Goal: Task Accomplishment & Management: Use online tool/utility

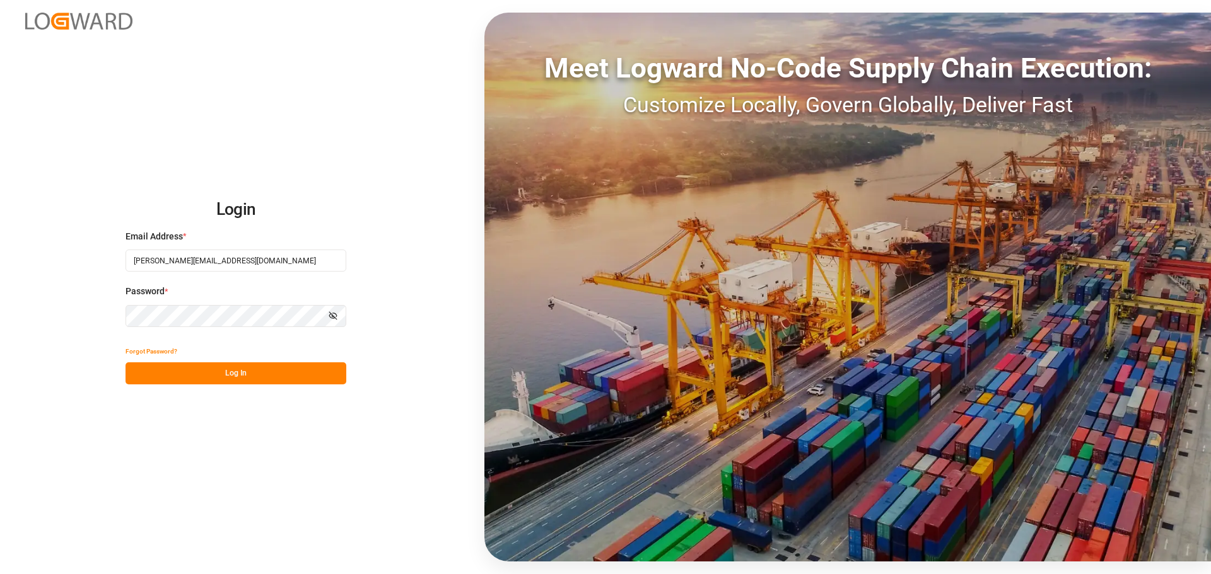
click at [232, 380] on button "Log In" at bounding box center [235, 374] width 221 height 22
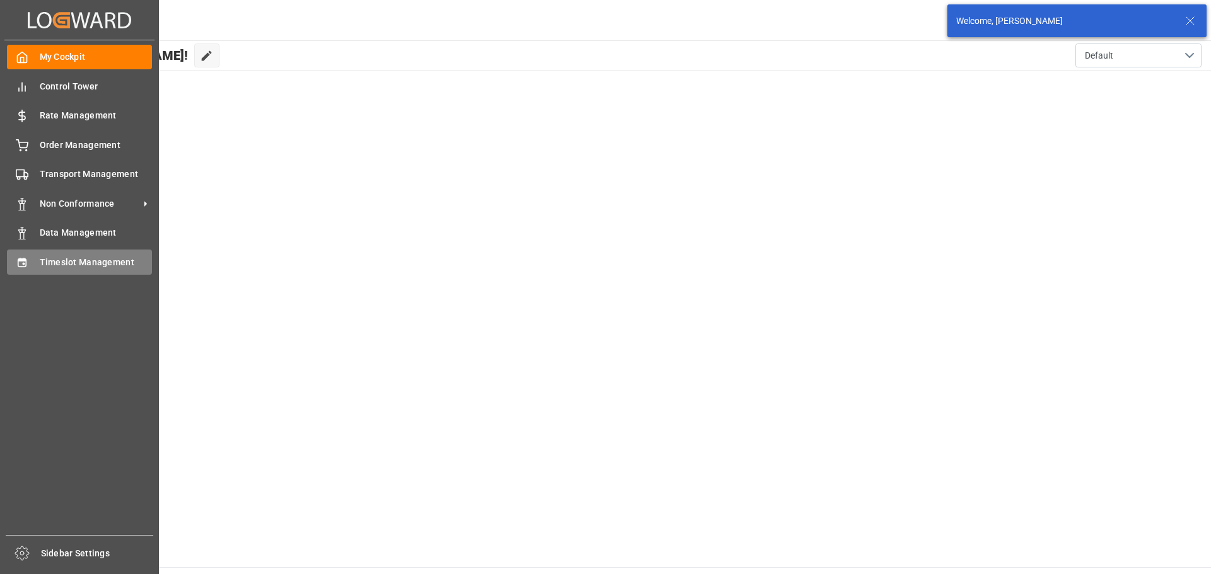
click at [35, 265] on div "Timeslot Management Timeslot Management" at bounding box center [79, 262] width 145 height 25
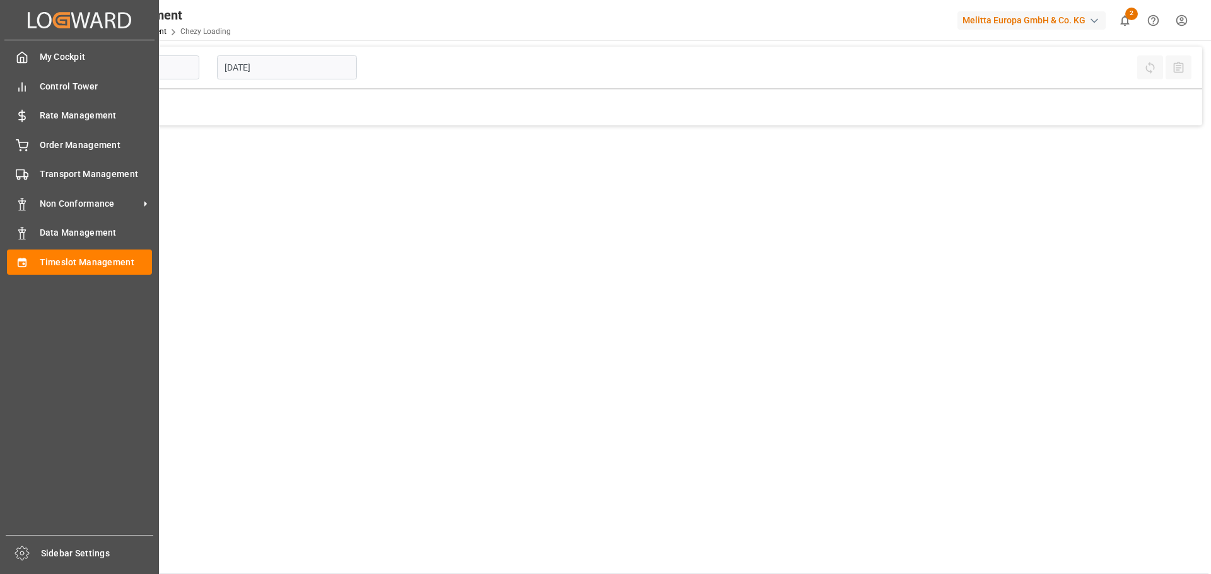
type input "Chezy Loading"
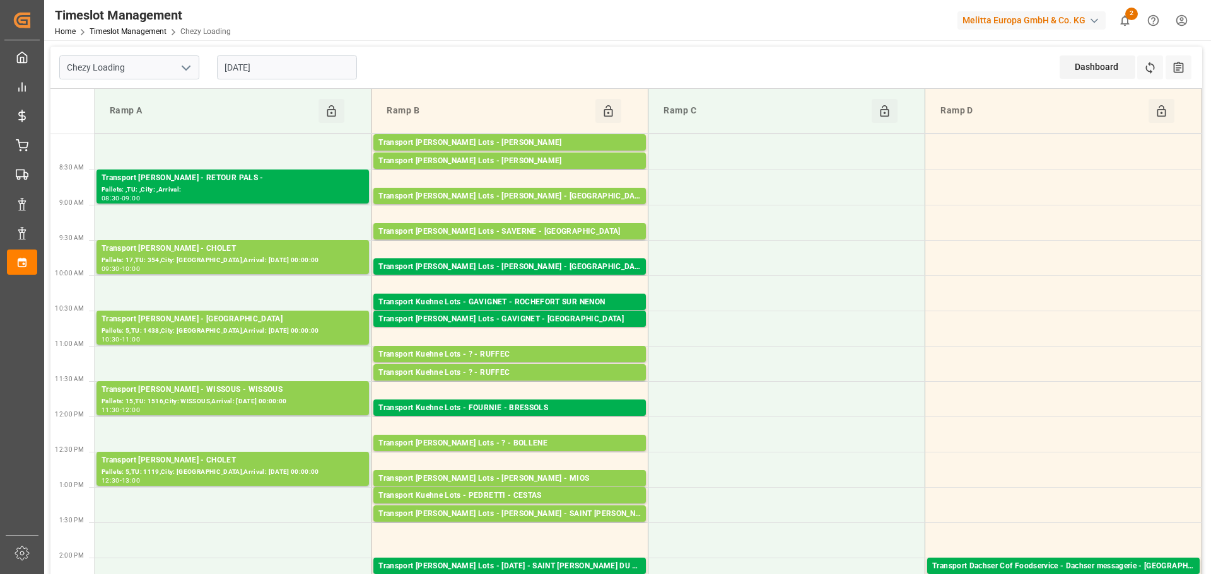
click at [272, 70] on input "[DATE]" at bounding box center [287, 67] width 140 height 24
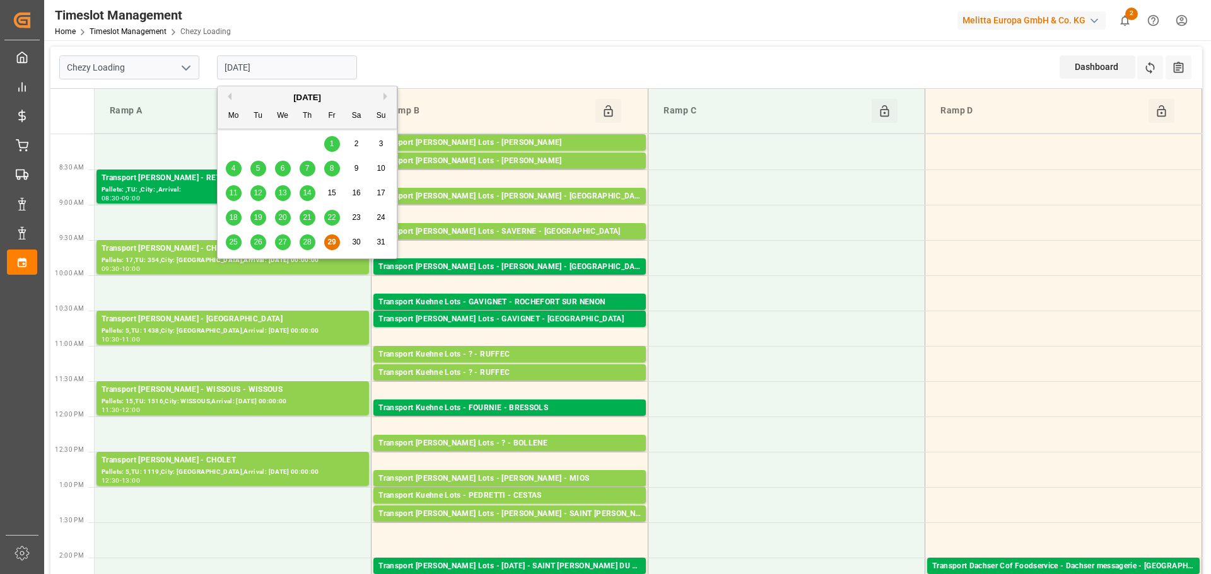
click at [387, 95] on button "Next Month" at bounding box center [387, 97] width 8 height 8
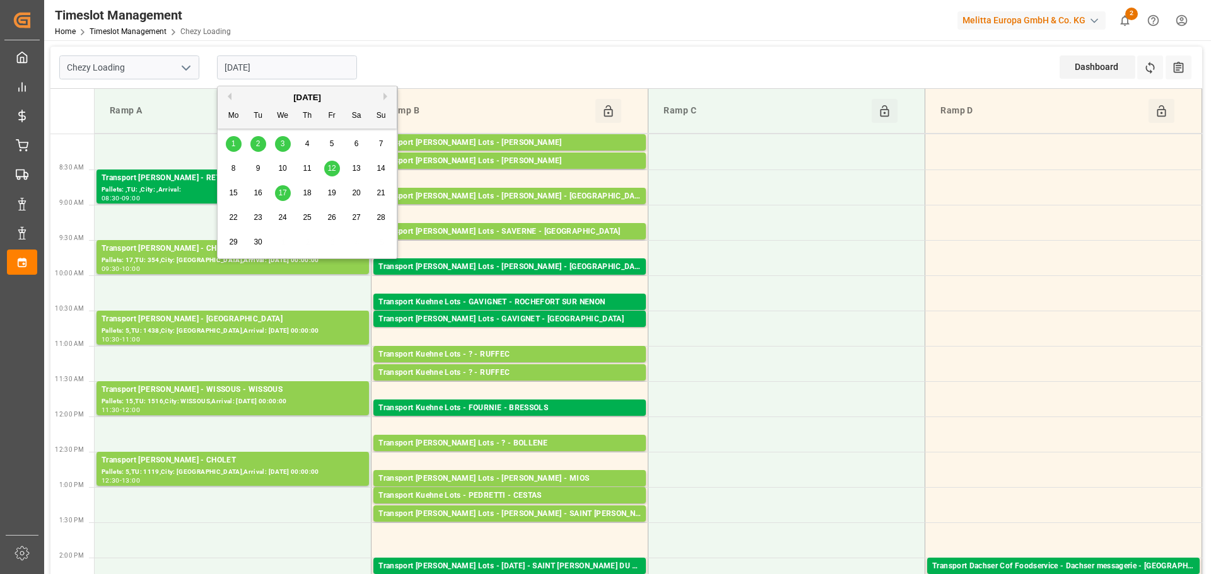
click at [236, 144] on div "1" at bounding box center [234, 144] width 16 height 15
type input "[DATE]"
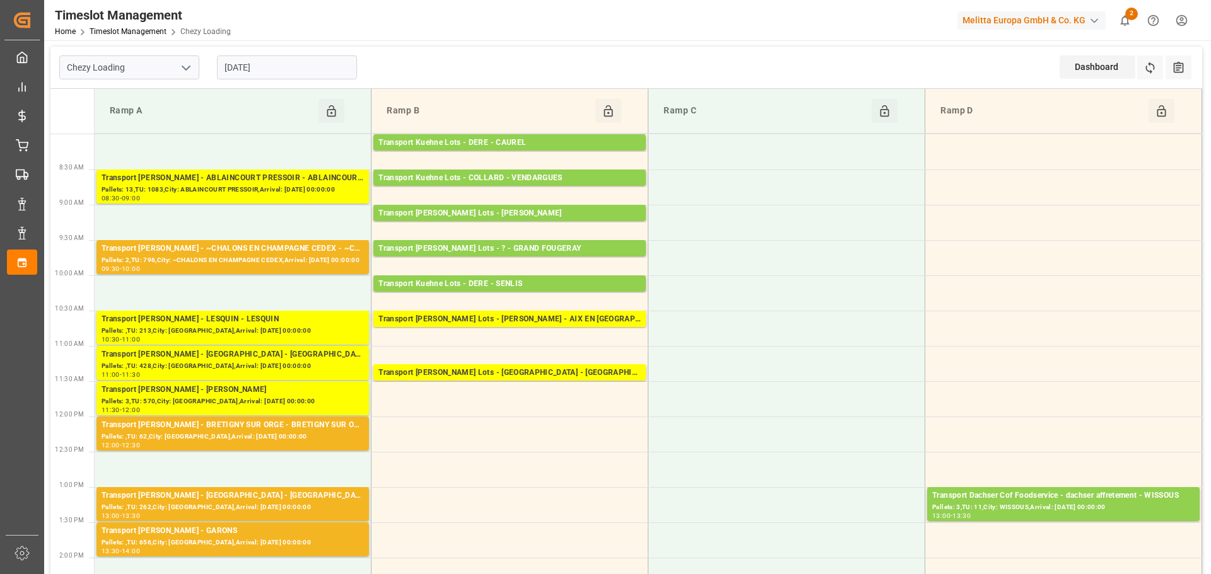
click at [184, 66] on icon "open menu" at bounding box center [185, 68] width 15 height 15
click at [159, 117] on div "Chezy Unloading" at bounding box center [129, 124] width 139 height 28
type input "Chezy Unloading"
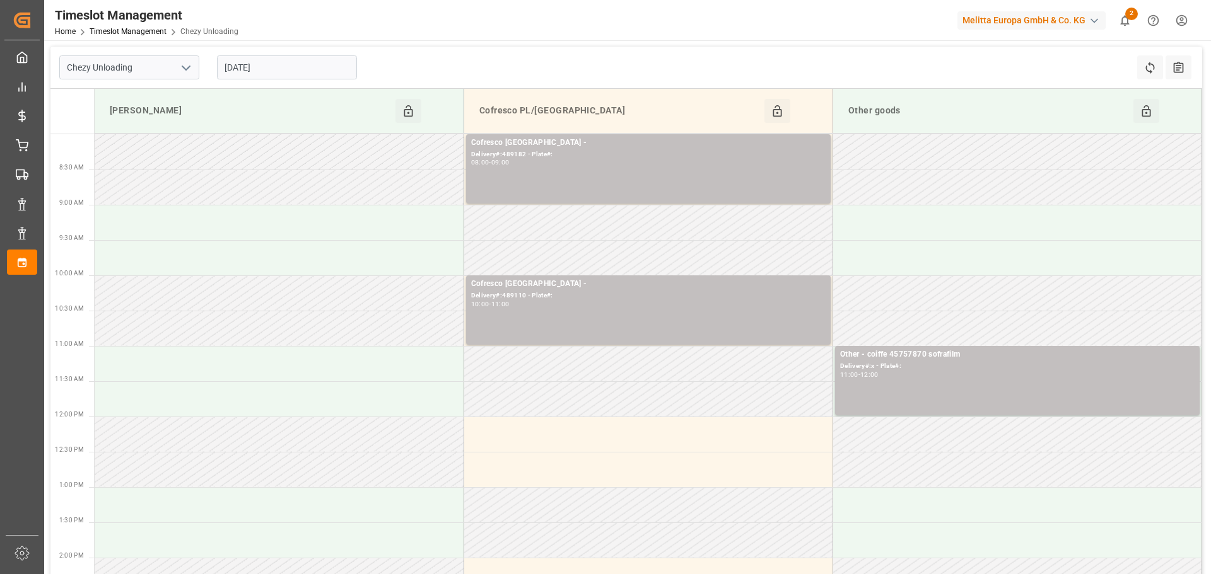
click at [300, 69] on input "[DATE]" at bounding box center [287, 67] width 140 height 24
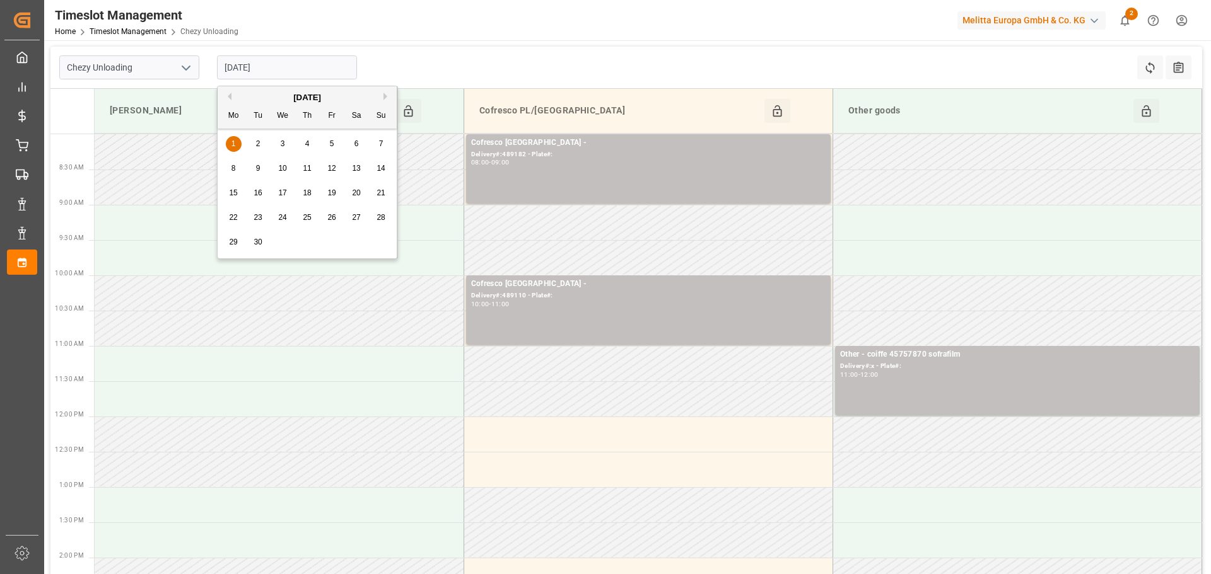
click at [260, 139] on div "2" at bounding box center [258, 144] width 16 height 15
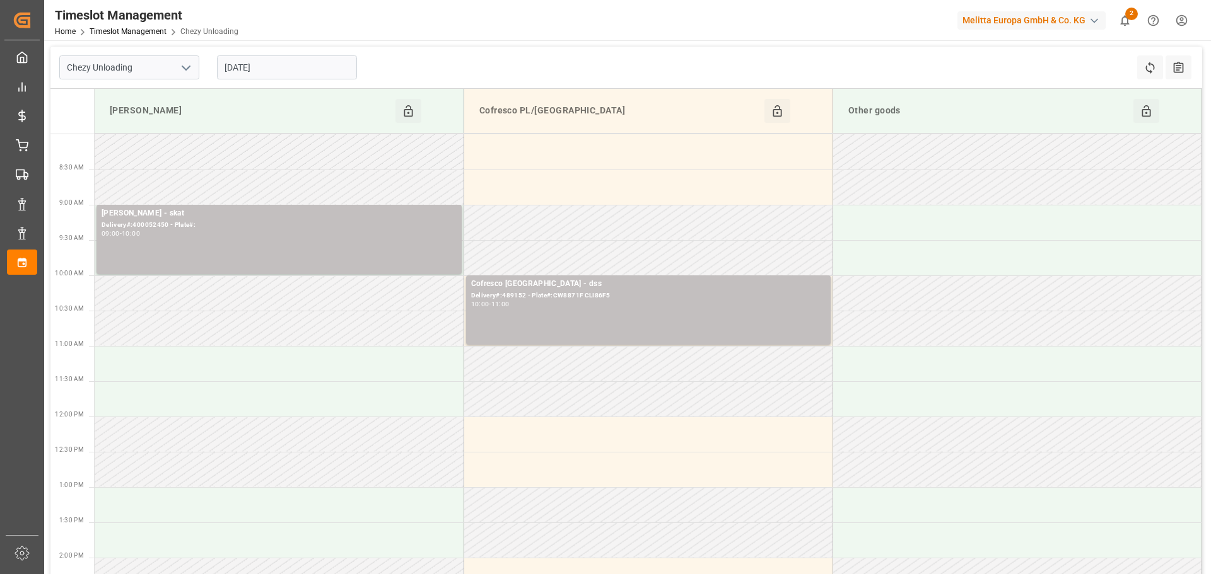
click at [260, 72] on input "[DATE]" at bounding box center [287, 67] width 140 height 24
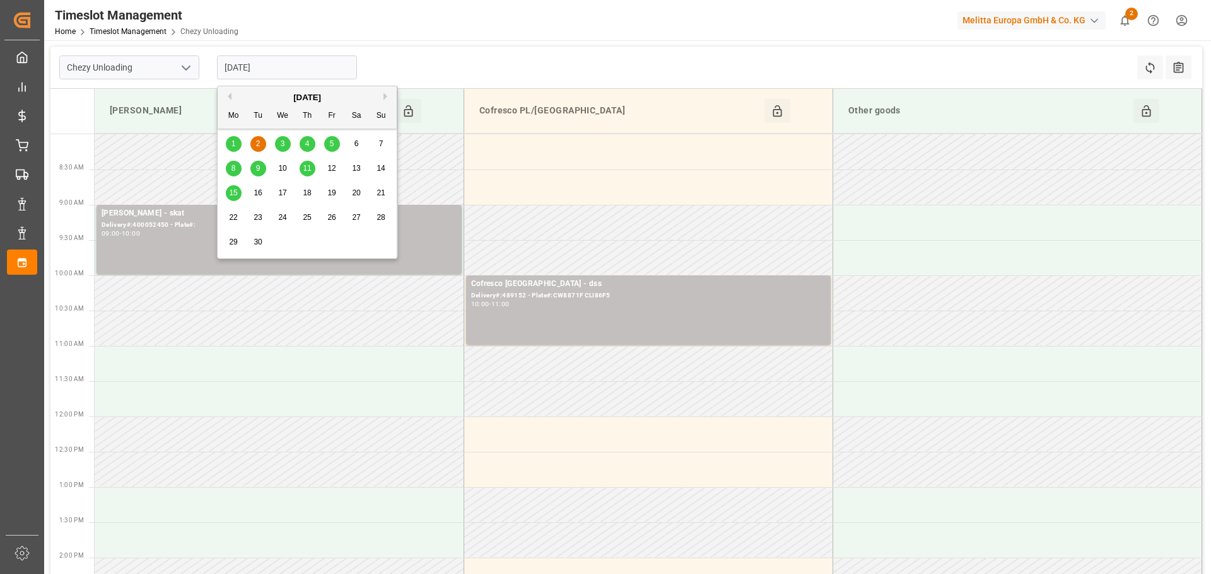
click at [279, 140] on div "3" at bounding box center [283, 144] width 16 height 15
type input "[DATE]"
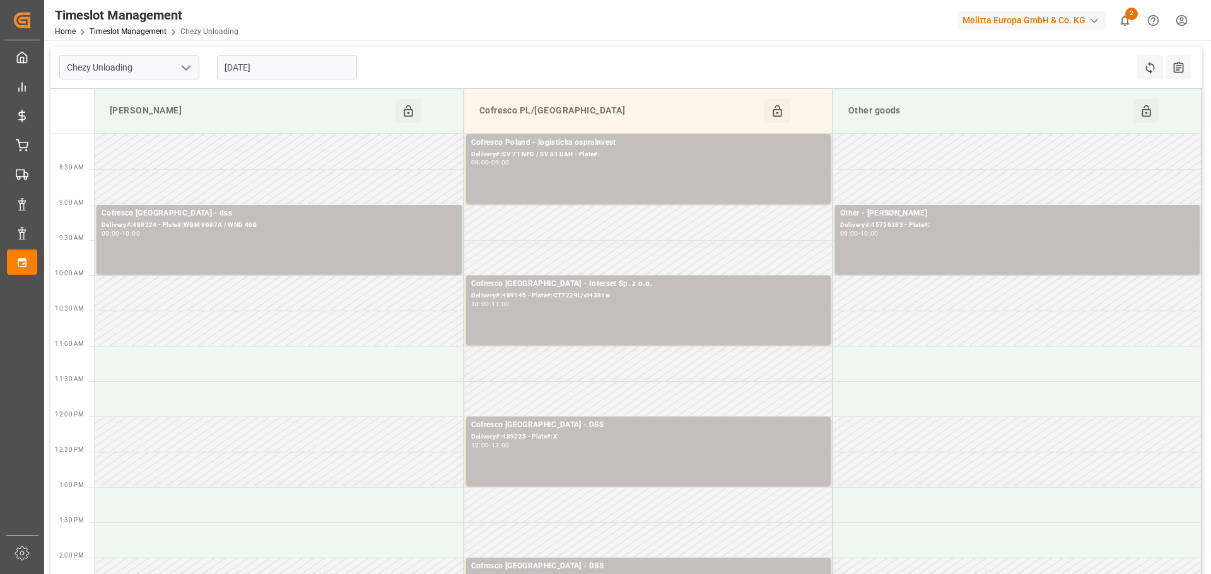
click at [185, 66] on icon "open menu" at bounding box center [185, 68] width 15 height 15
click at [141, 98] on div "Chezy Loading" at bounding box center [129, 95] width 139 height 28
type input "Chezy Loading"
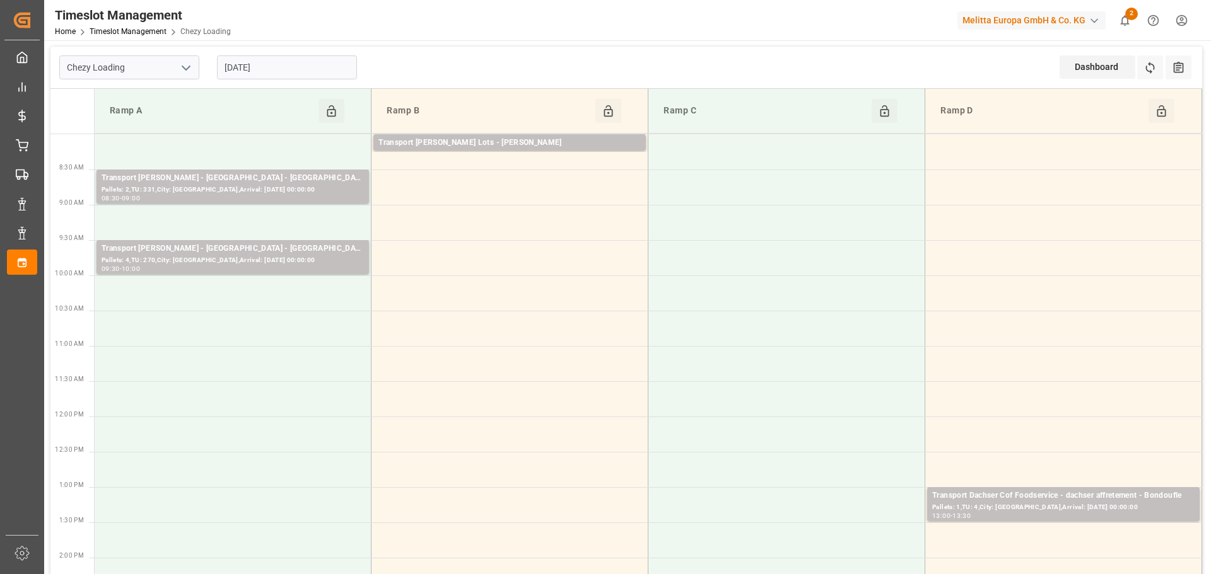
click at [269, 61] on input "[DATE]" at bounding box center [287, 67] width 140 height 24
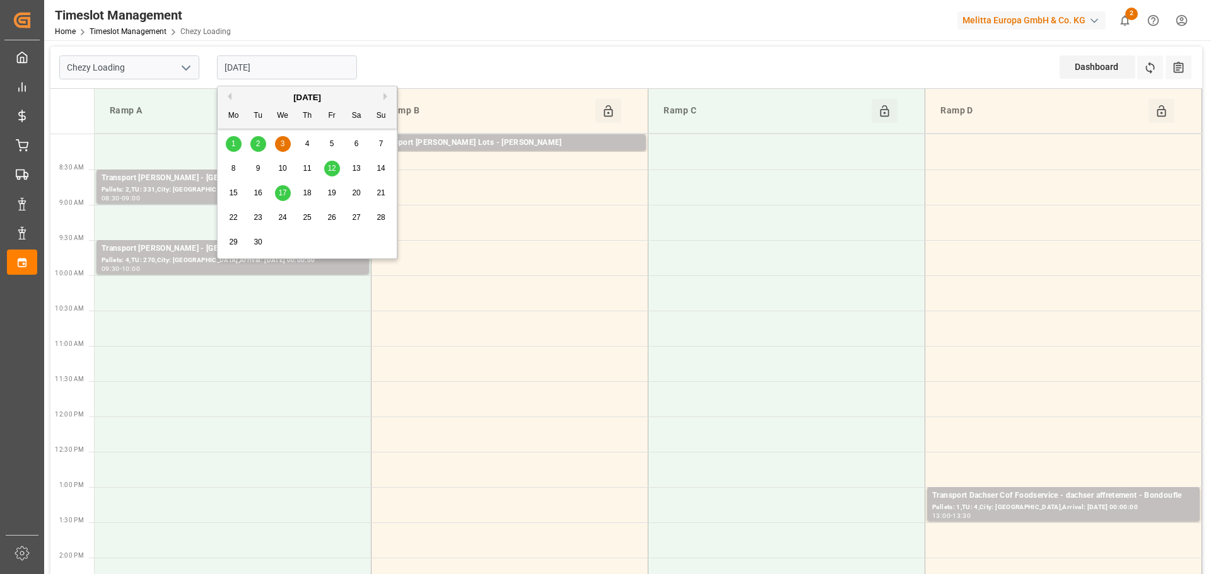
click at [228, 97] on button "Previous Month" at bounding box center [228, 97] width 8 height 8
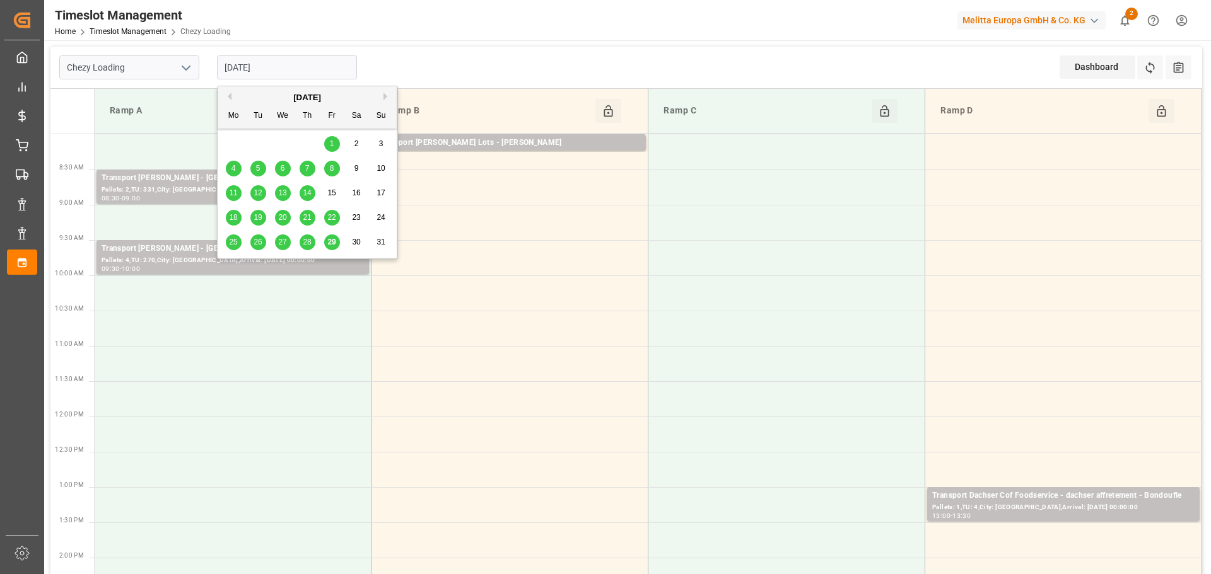
click at [325, 242] on div "29" at bounding box center [332, 242] width 16 height 15
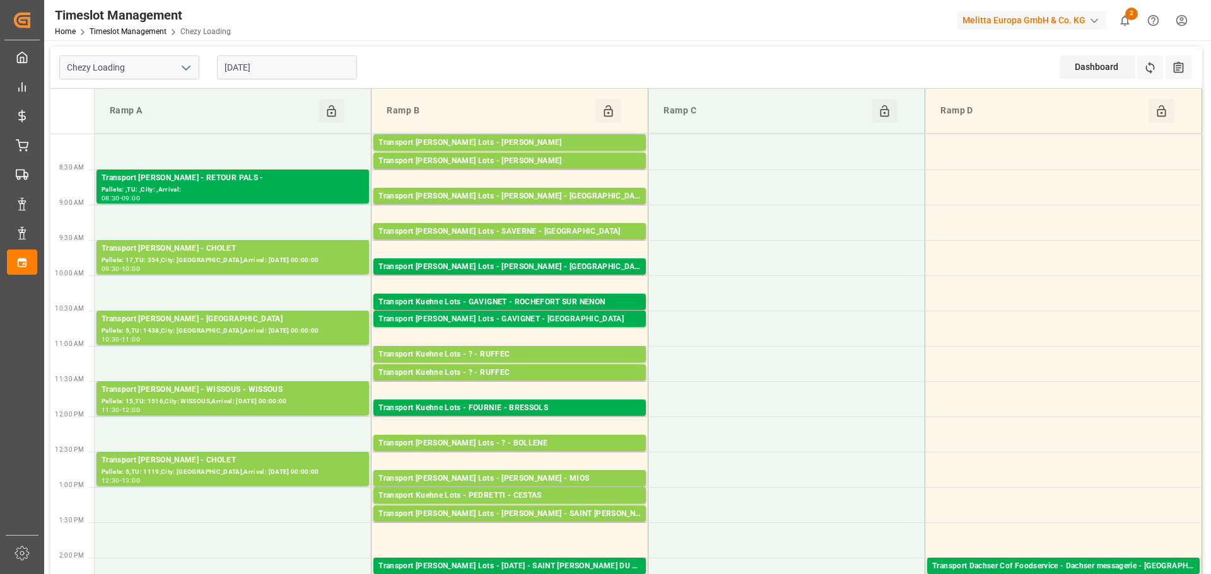
click at [250, 66] on input "[DATE]" at bounding box center [287, 67] width 140 height 24
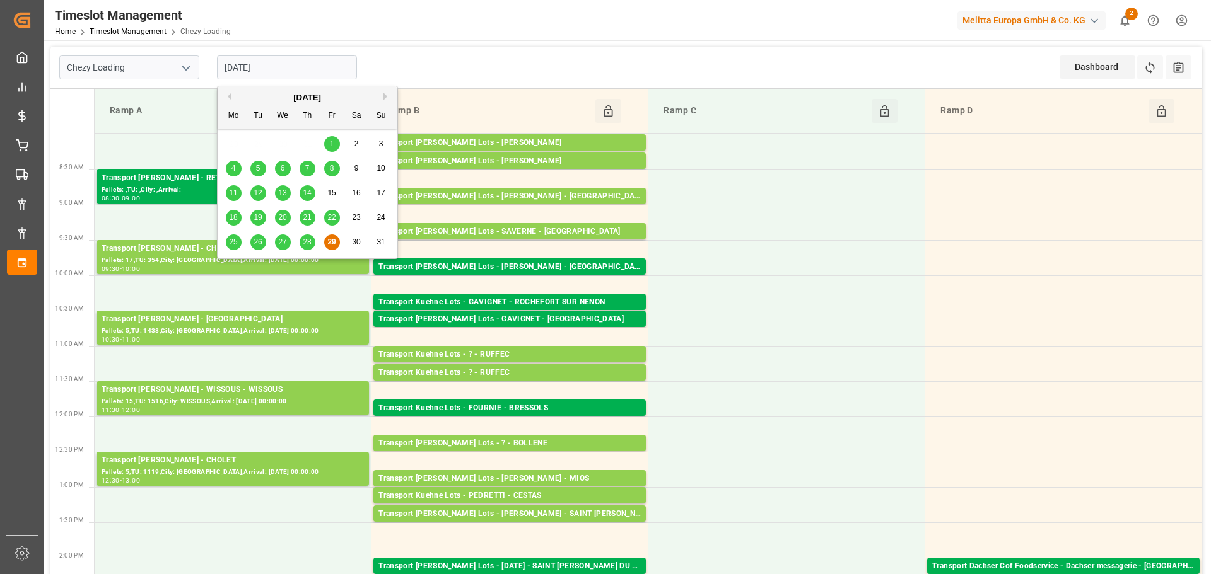
click at [385, 96] on button "Next Month" at bounding box center [387, 97] width 8 height 8
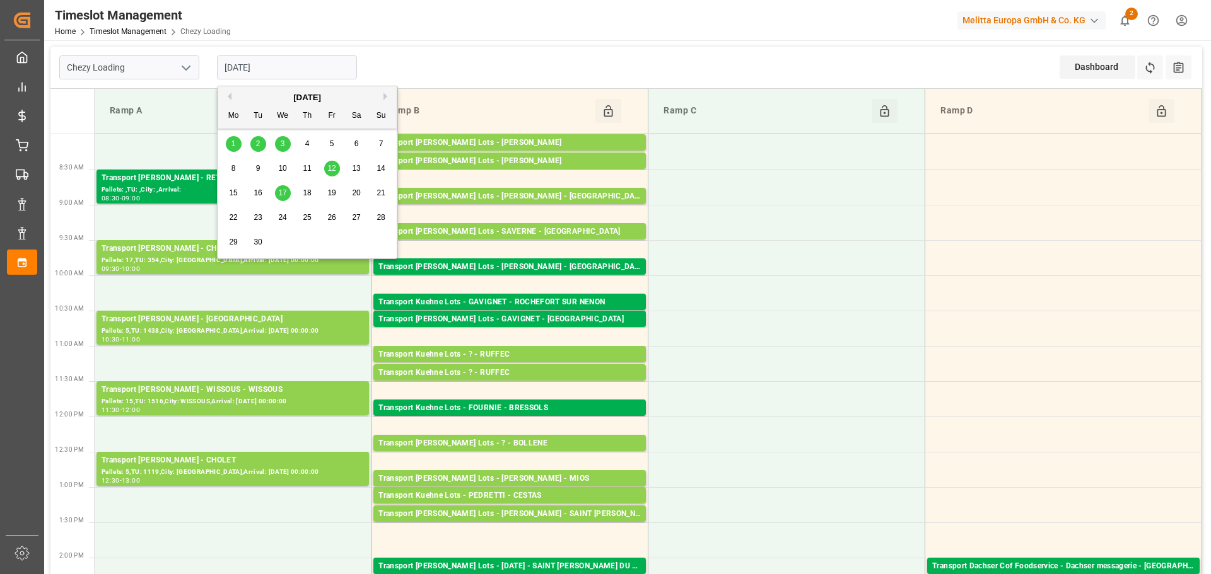
click at [237, 143] on div "1" at bounding box center [234, 144] width 16 height 15
type input "[DATE]"
